Goal: Task Accomplishment & Management: Manage account settings

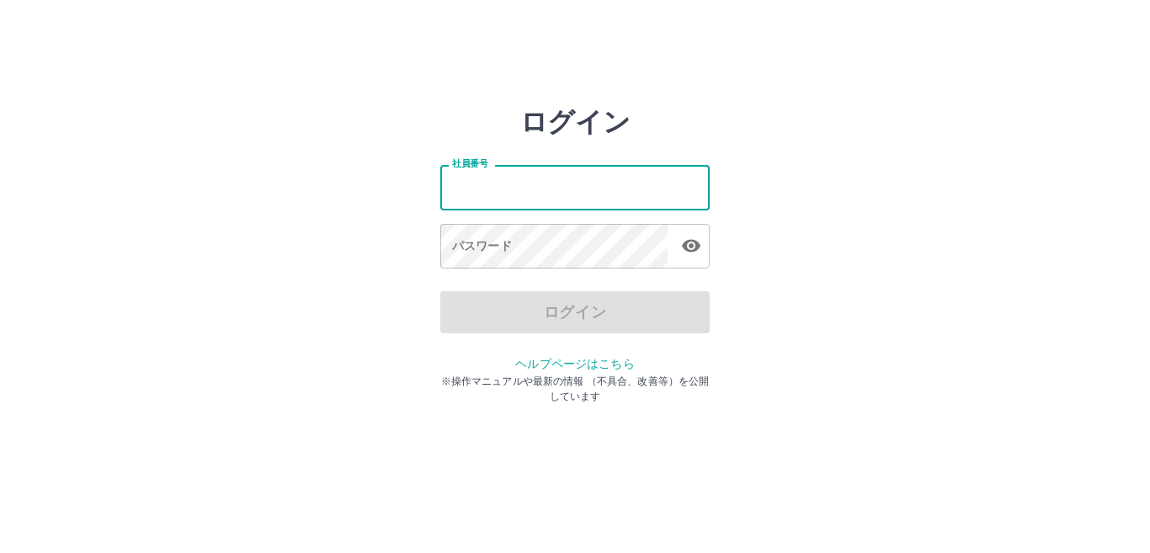
click at [451, 187] on input "社員番号" at bounding box center [574, 187] width 269 height 45
type input "*******"
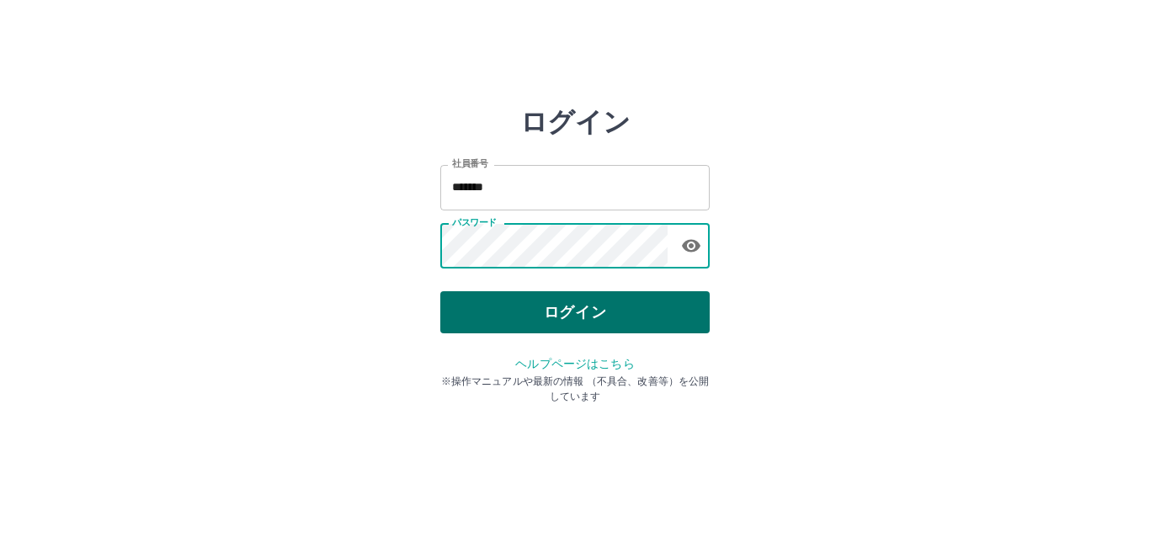
click at [539, 307] on button "ログイン" at bounding box center [574, 312] width 269 height 42
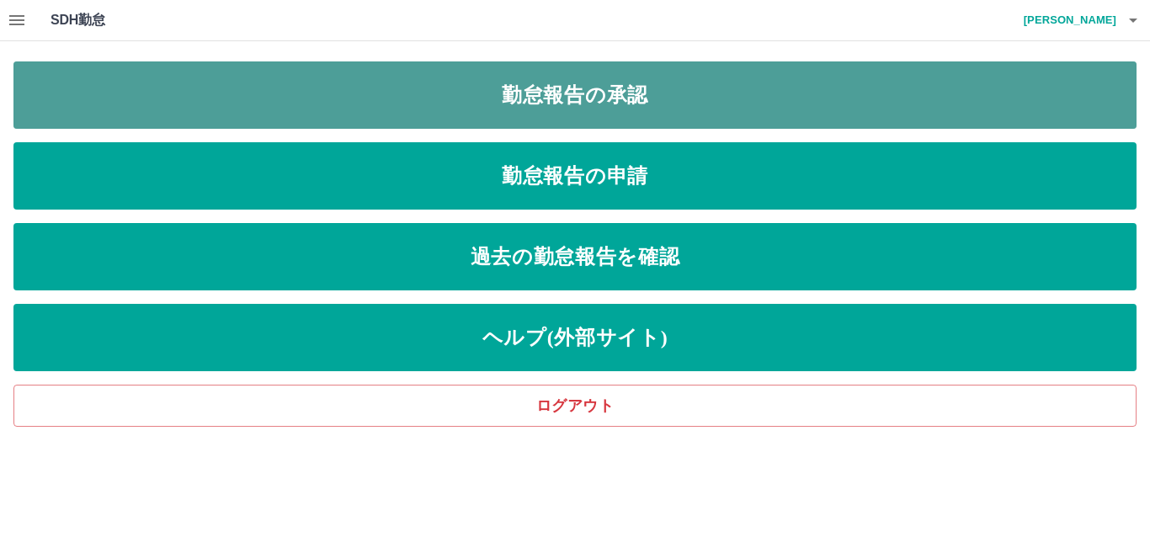
click at [376, 93] on link "勤怠報告の承認" at bounding box center [574, 94] width 1123 height 67
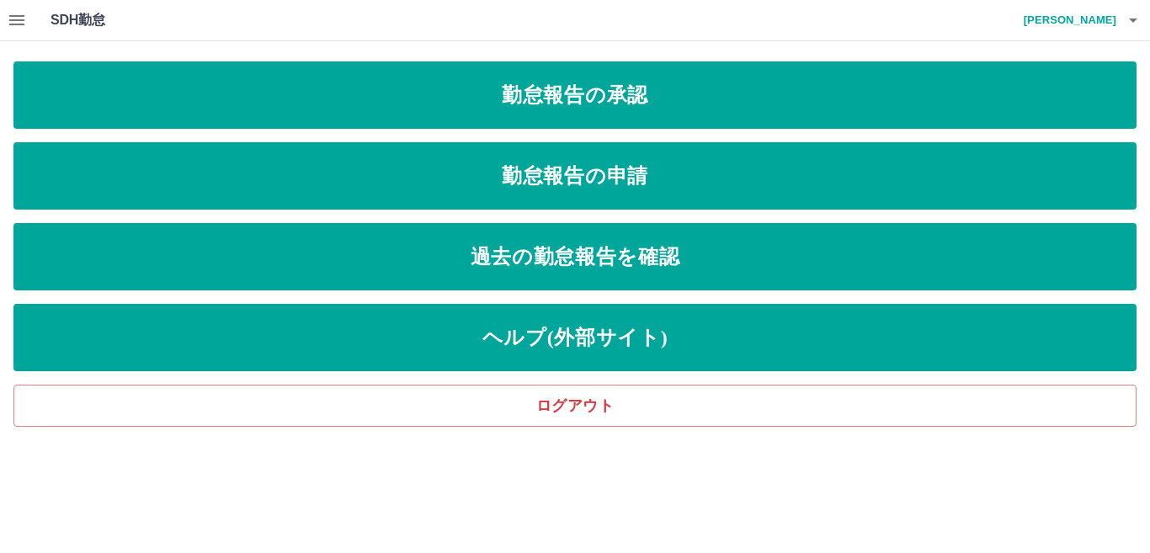
click at [19, 18] on icon "button" at bounding box center [17, 20] width 20 height 20
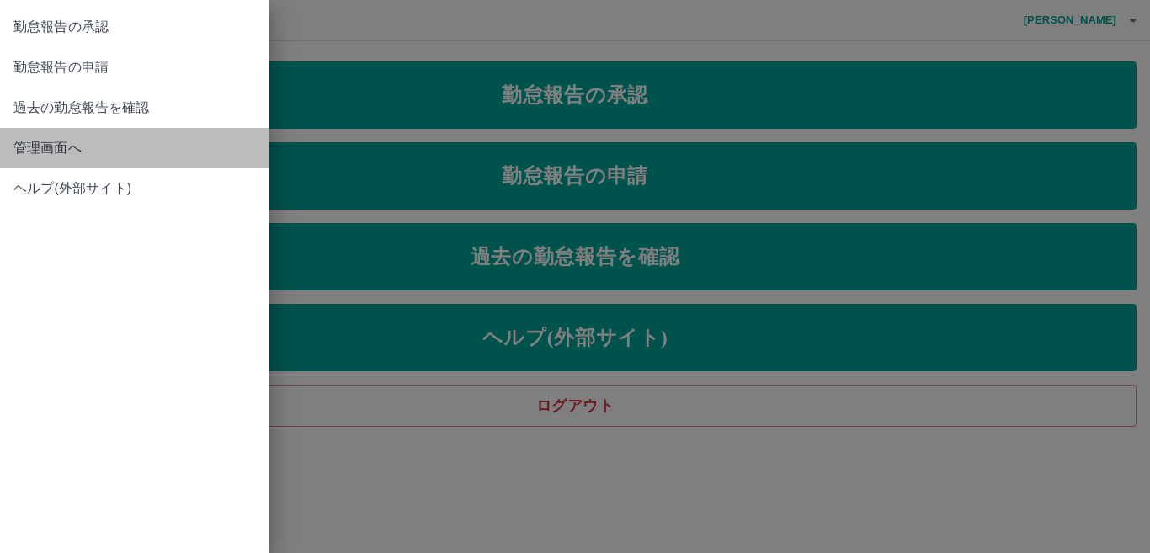
click at [103, 152] on span "管理画面へ" at bounding box center [134, 148] width 242 height 20
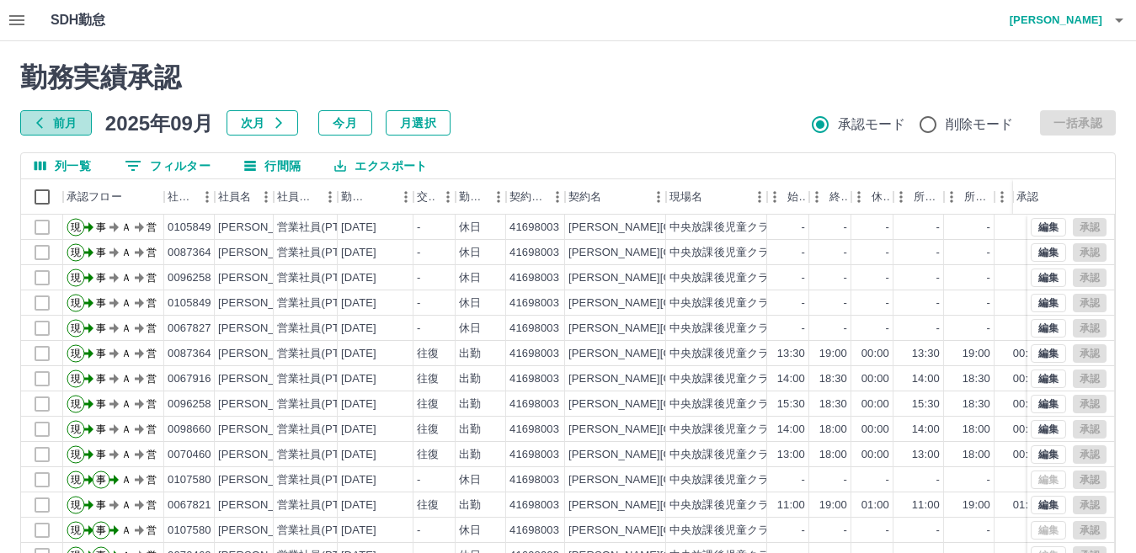
click at [50, 124] on button "前月" at bounding box center [56, 122] width 72 height 25
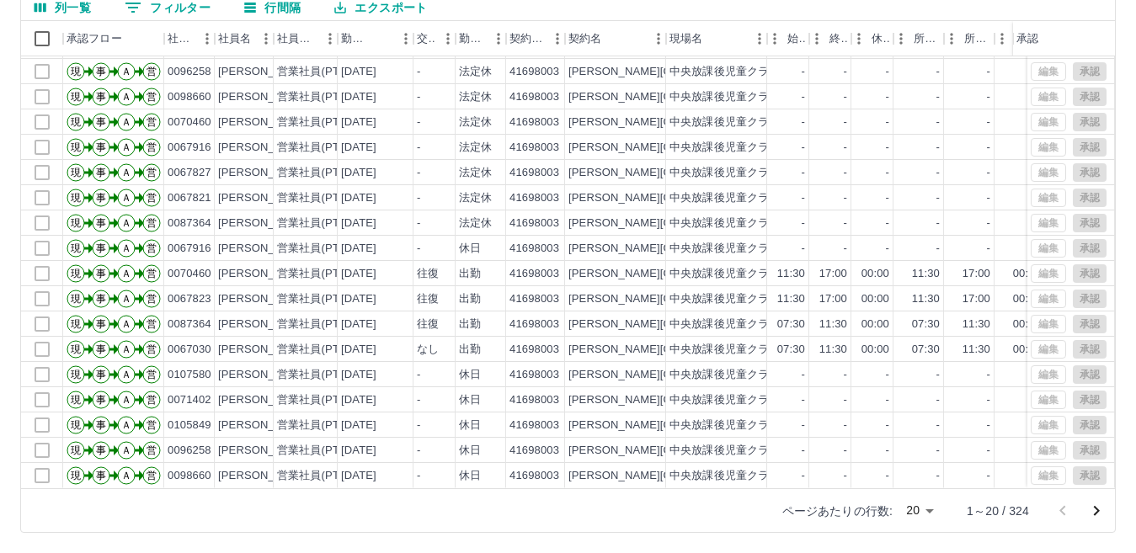
scroll to position [88, 0]
click at [1099, 509] on icon "次のページへ" at bounding box center [1096, 511] width 20 height 20
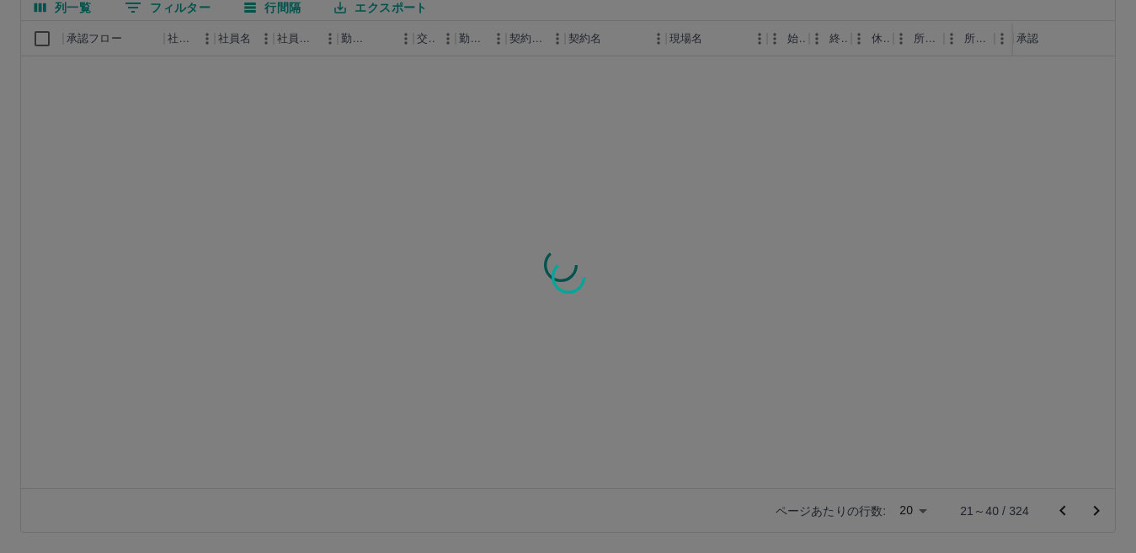
scroll to position [0, 0]
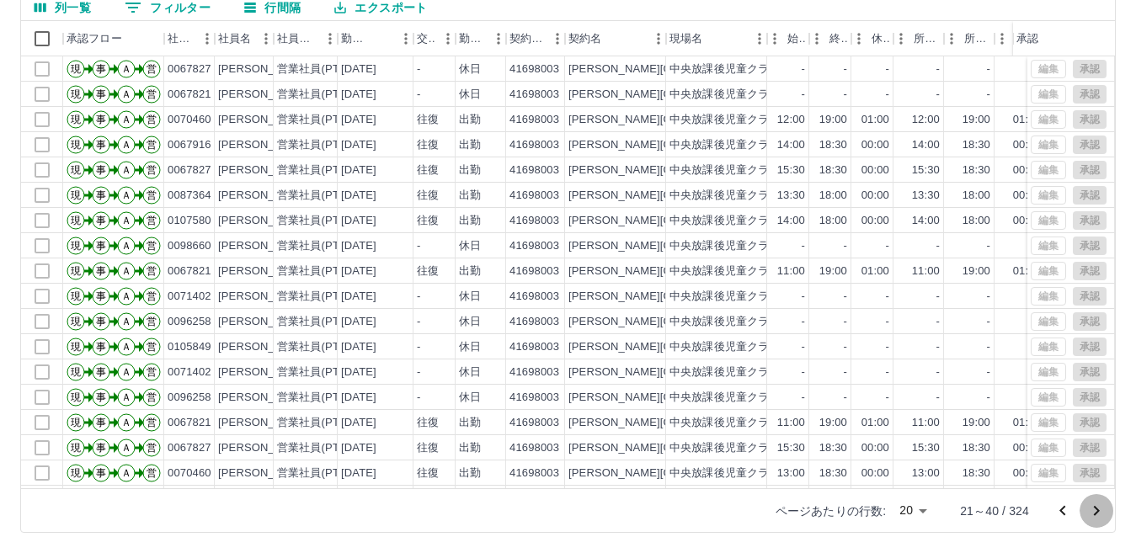
click at [1095, 510] on icon "次のページへ" at bounding box center [1096, 511] width 20 height 20
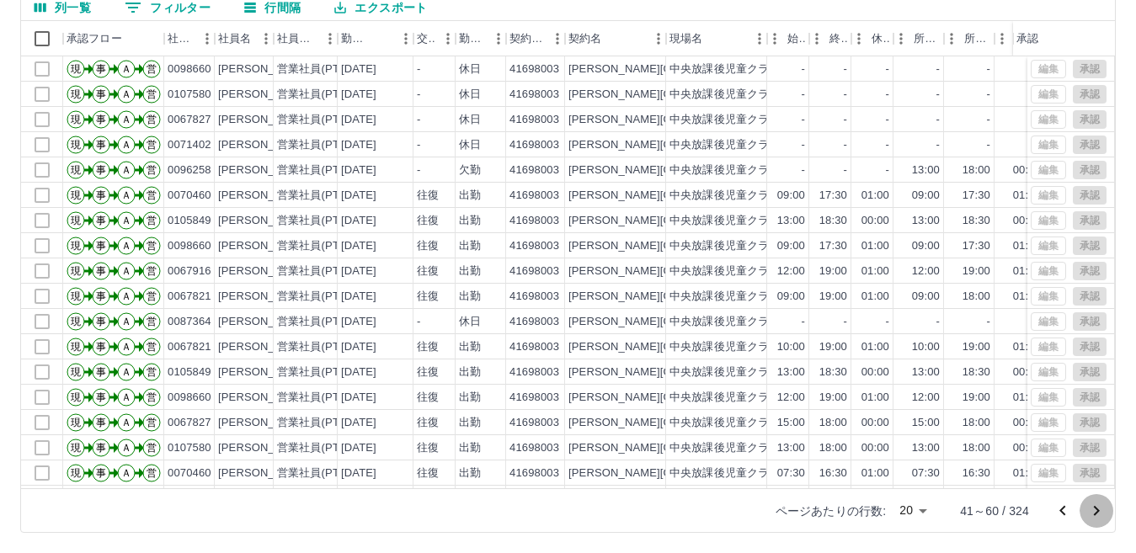
click at [1095, 510] on icon "次のページへ" at bounding box center [1096, 511] width 20 height 20
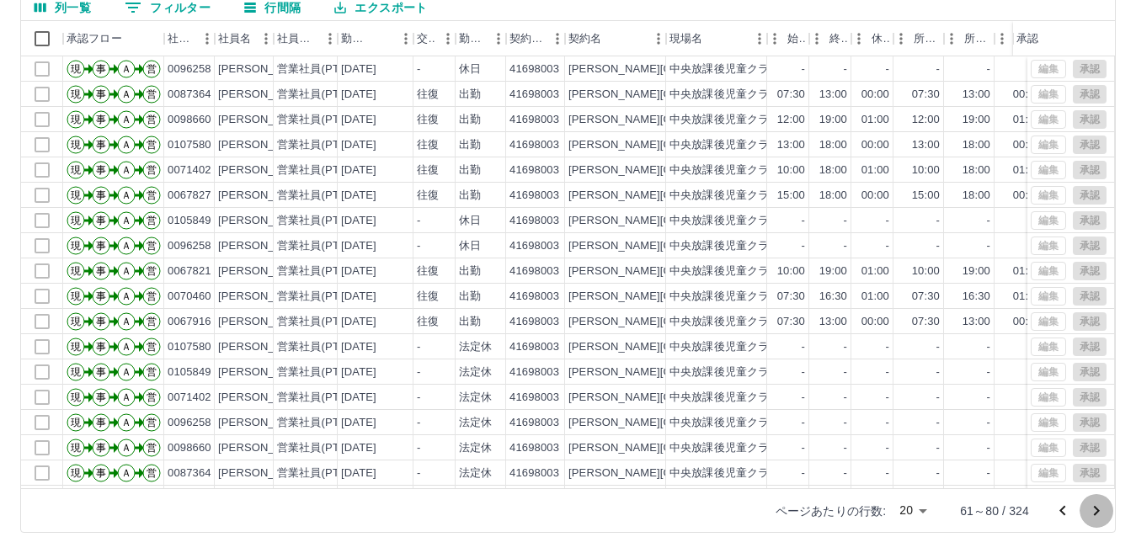
click at [1095, 510] on icon "次のページへ" at bounding box center [1096, 511] width 20 height 20
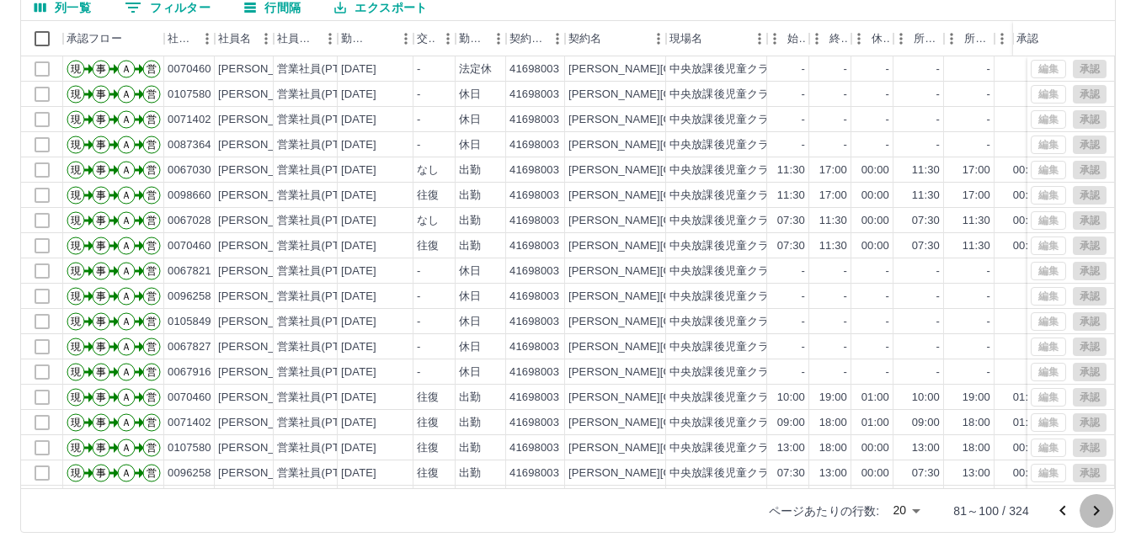
click at [1095, 510] on icon "次のページへ" at bounding box center [1096, 511] width 20 height 20
